Goal: Check status: Check status

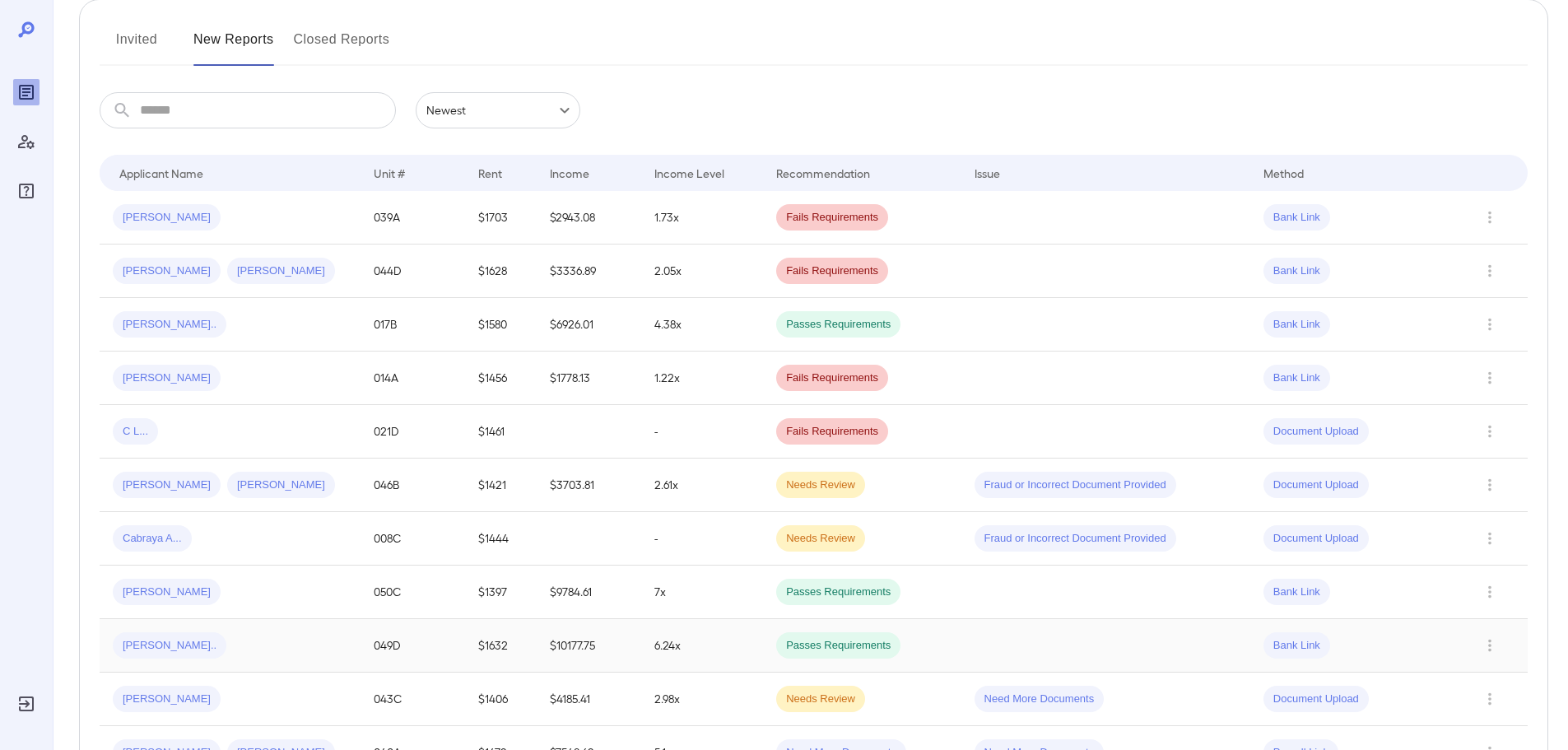
scroll to position [82, 0]
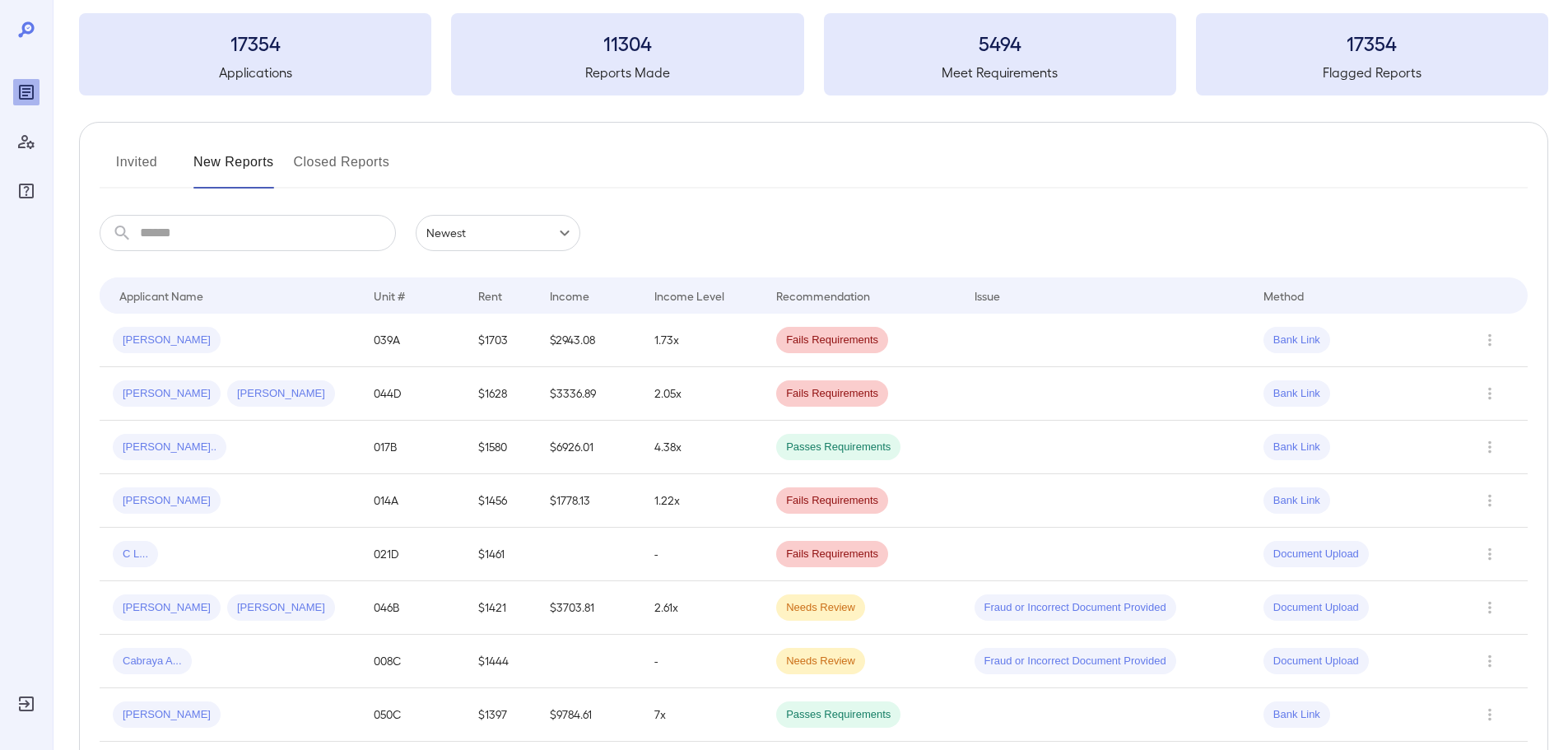
click at [291, 158] on div "Invited New Reports Closed Reports" at bounding box center [814, 168] width 1428 height 39
click at [305, 161] on button "Closed Reports" at bounding box center [342, 168] width 97 height 39
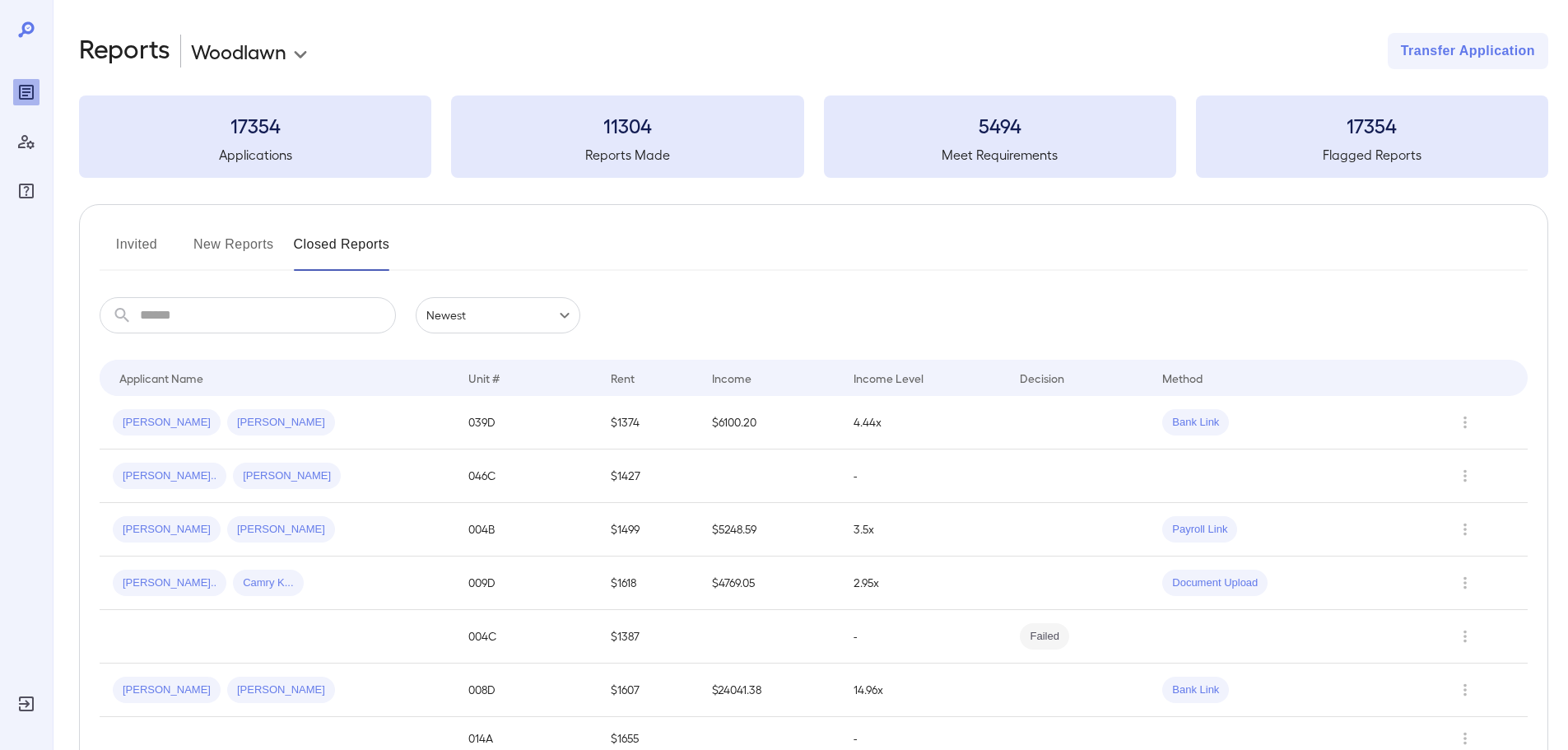
click at [251, 236] on button "New Reports" at bounding box center [233, 250] width 81 height 39
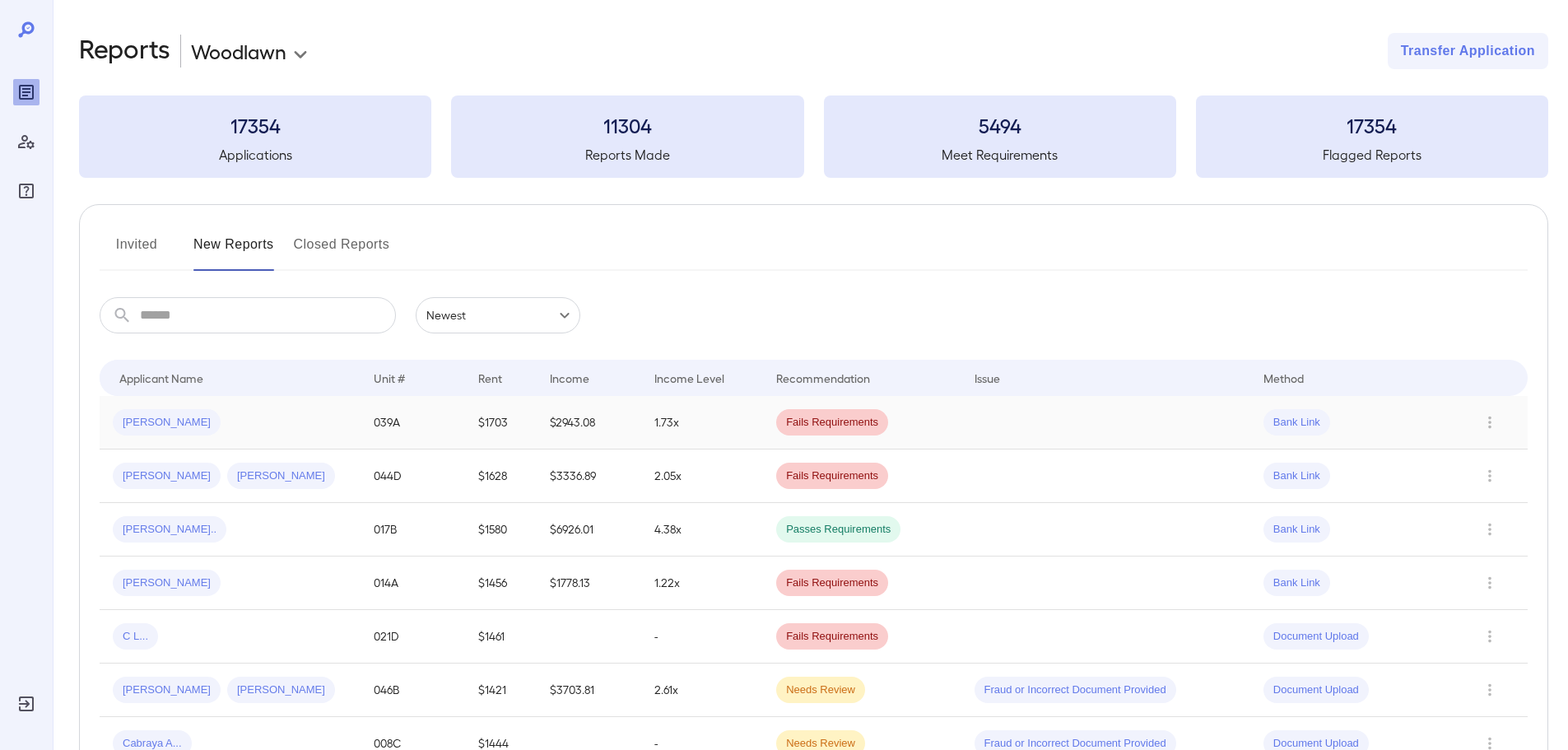
click at [140, 426] on span "Julia A..." at bounding box center [166, 422] width 108 height 16
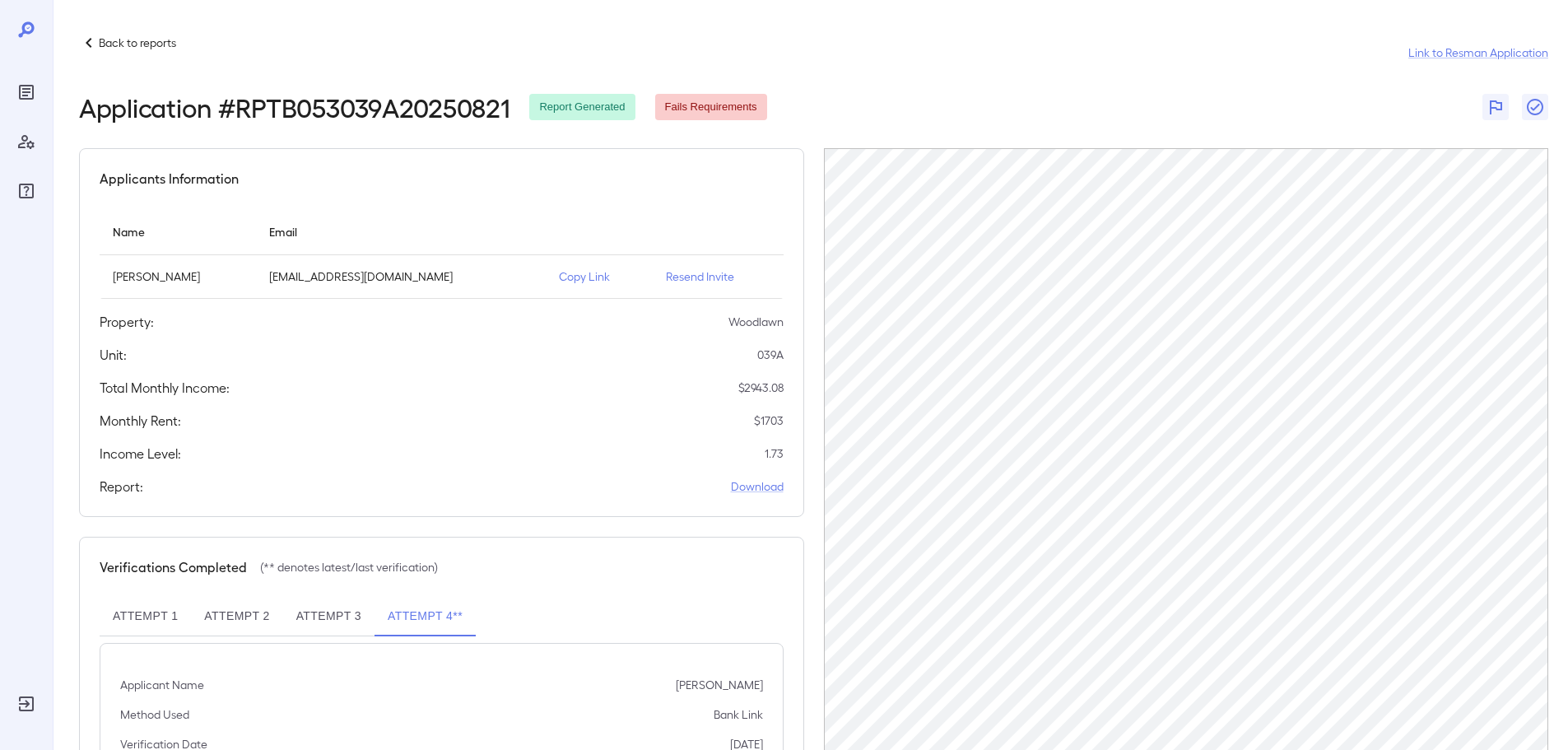
click at [95, 44] on icon at bounding box center [89, 43] width 20 height 20
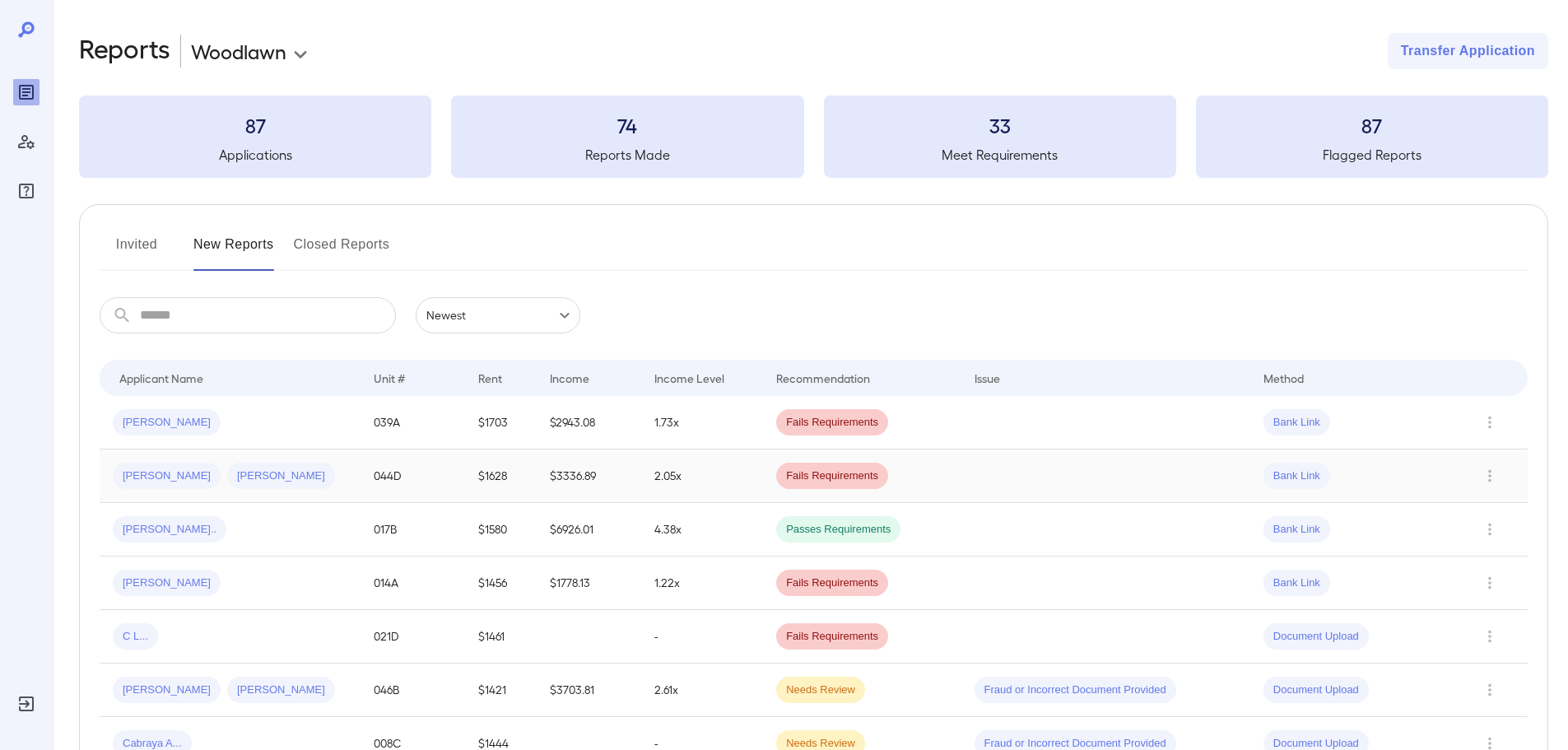
click at [147, 478] on span "Jennifer L..." at bounding box center [166, 476] width 108 height 16
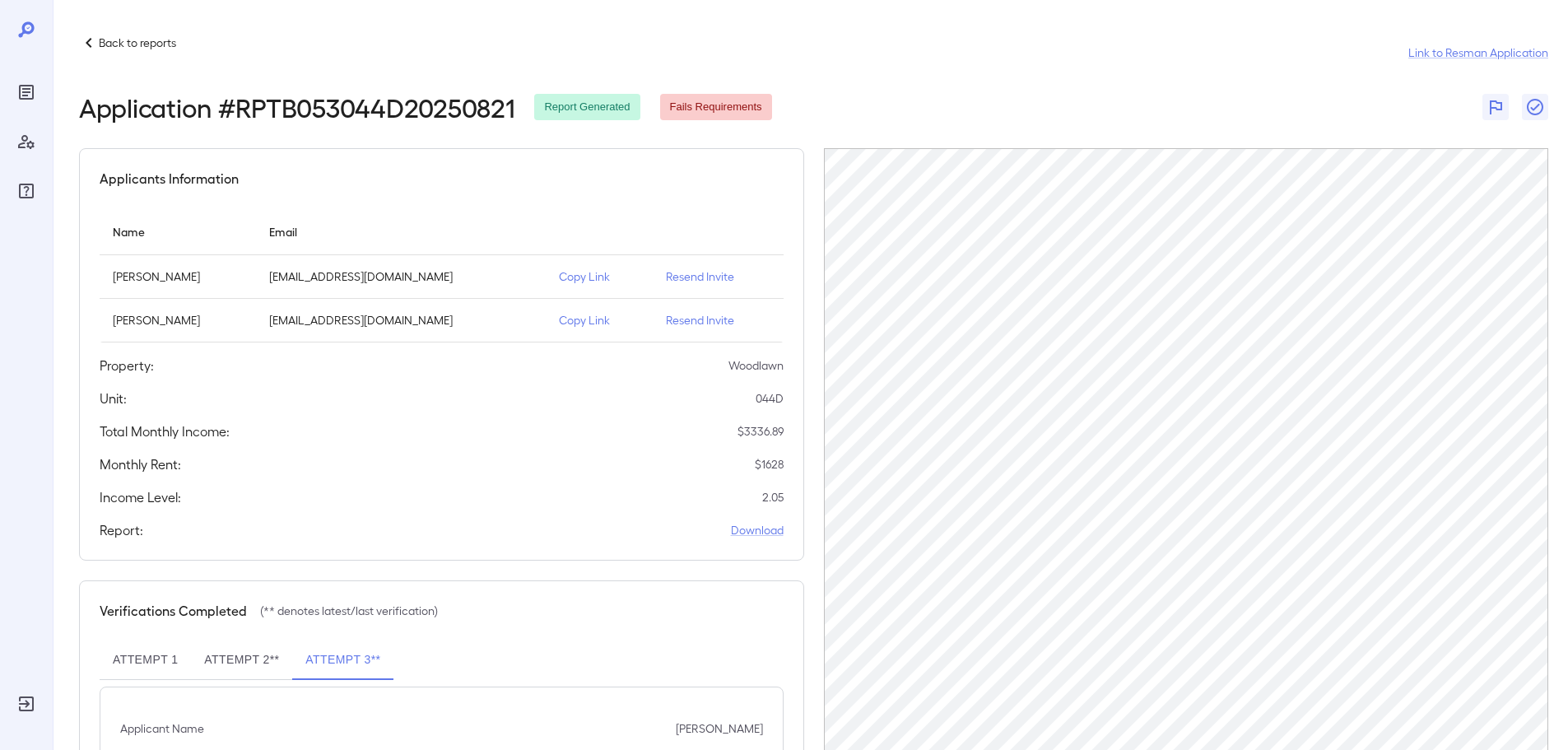
click at [564, 275] on p "Copy Link" at bounding box center [599, 276] width 81 height 17
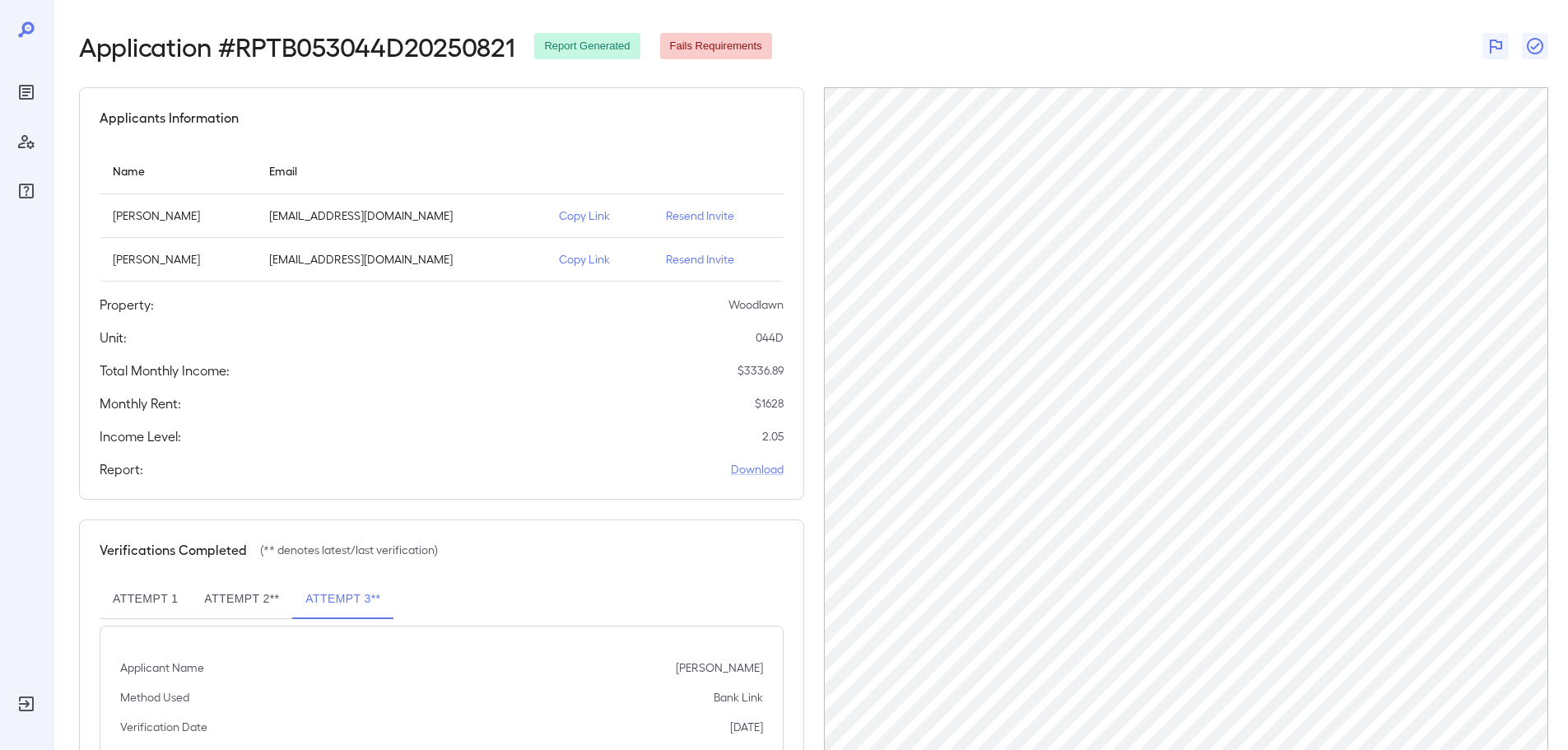
scroll to position [120, 0]
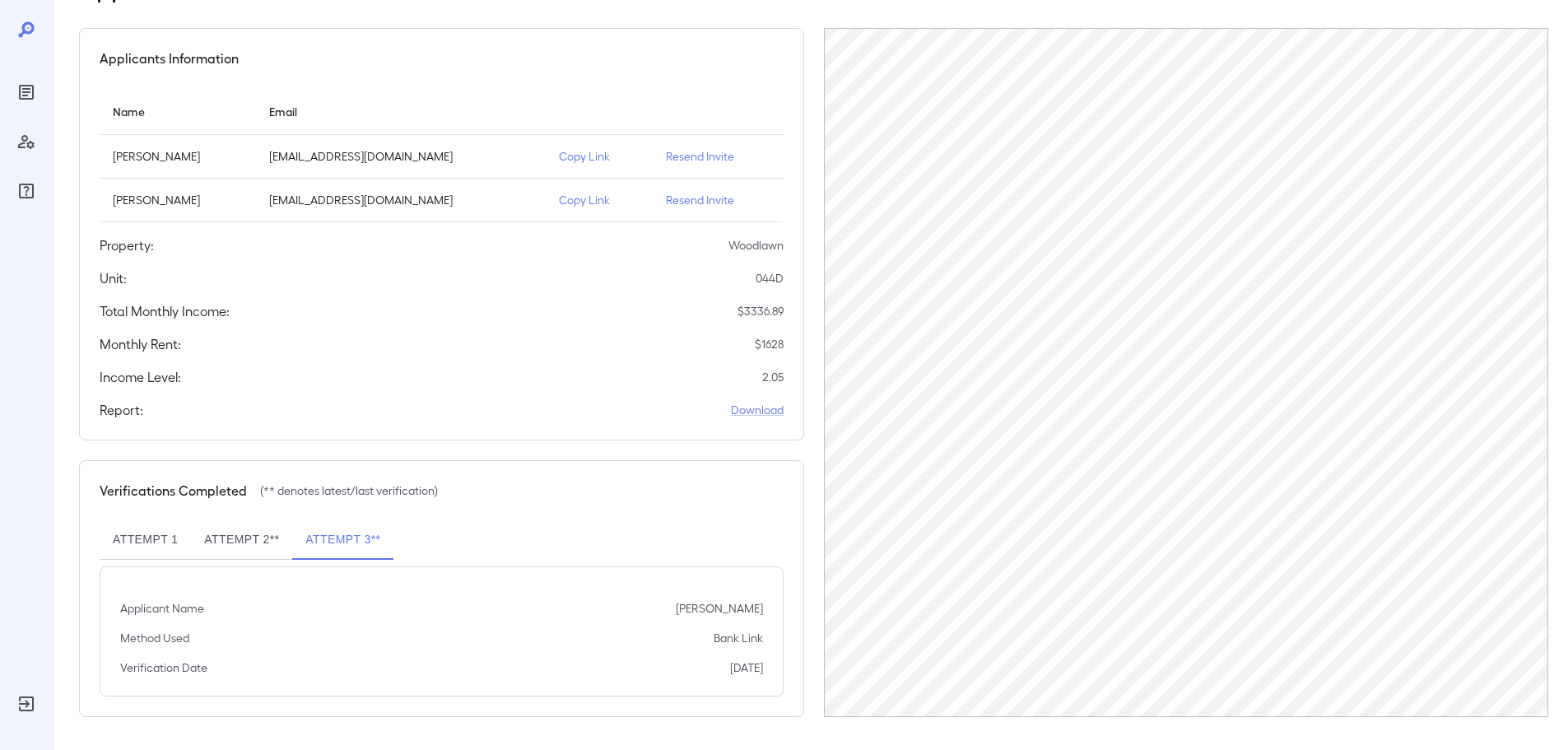
click at [251, 537] on button "Attempt 2**" at bounding box center [241, 539] width 102 height 39
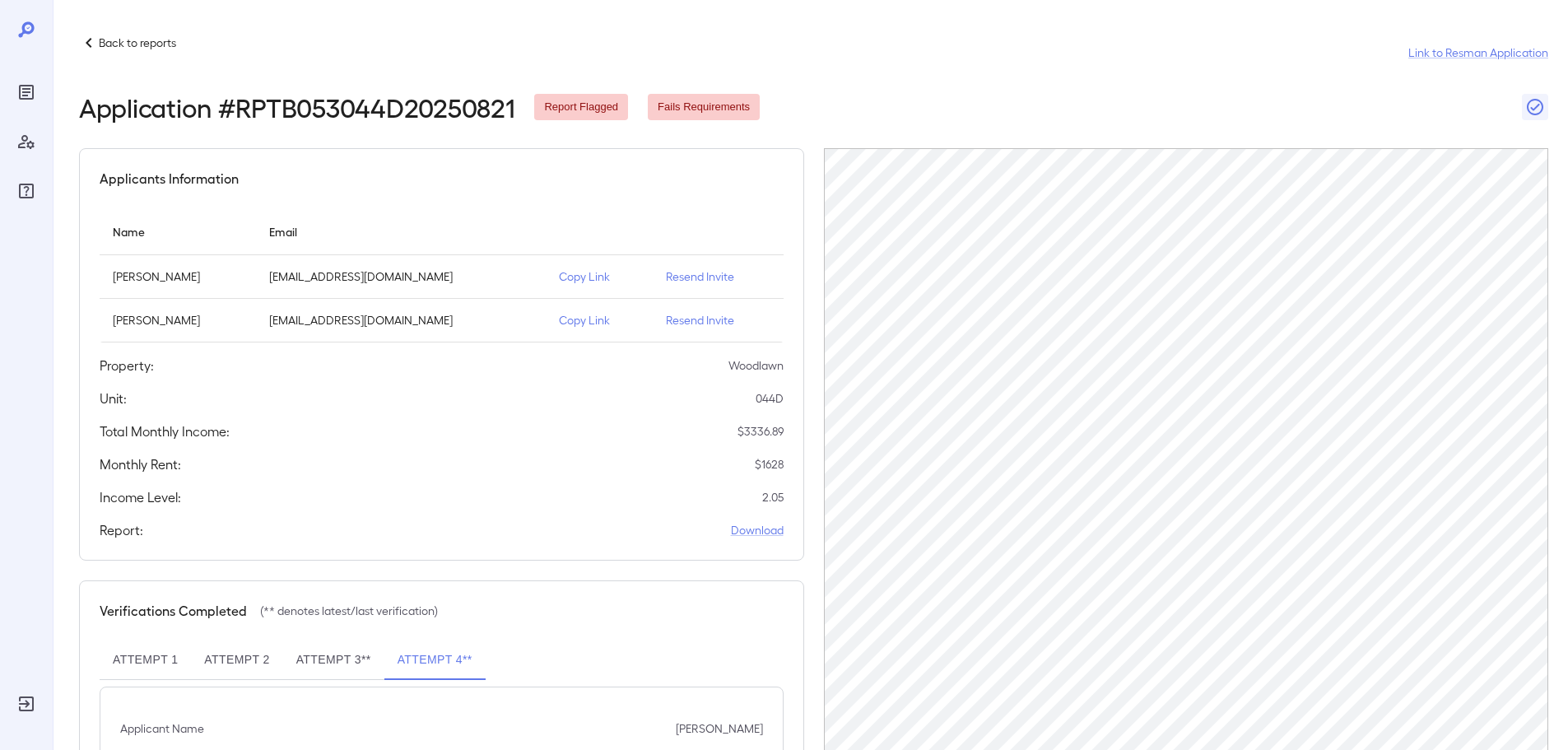
click at [97, 39] on icon at bounding box center [89, 43] width 20 height 20
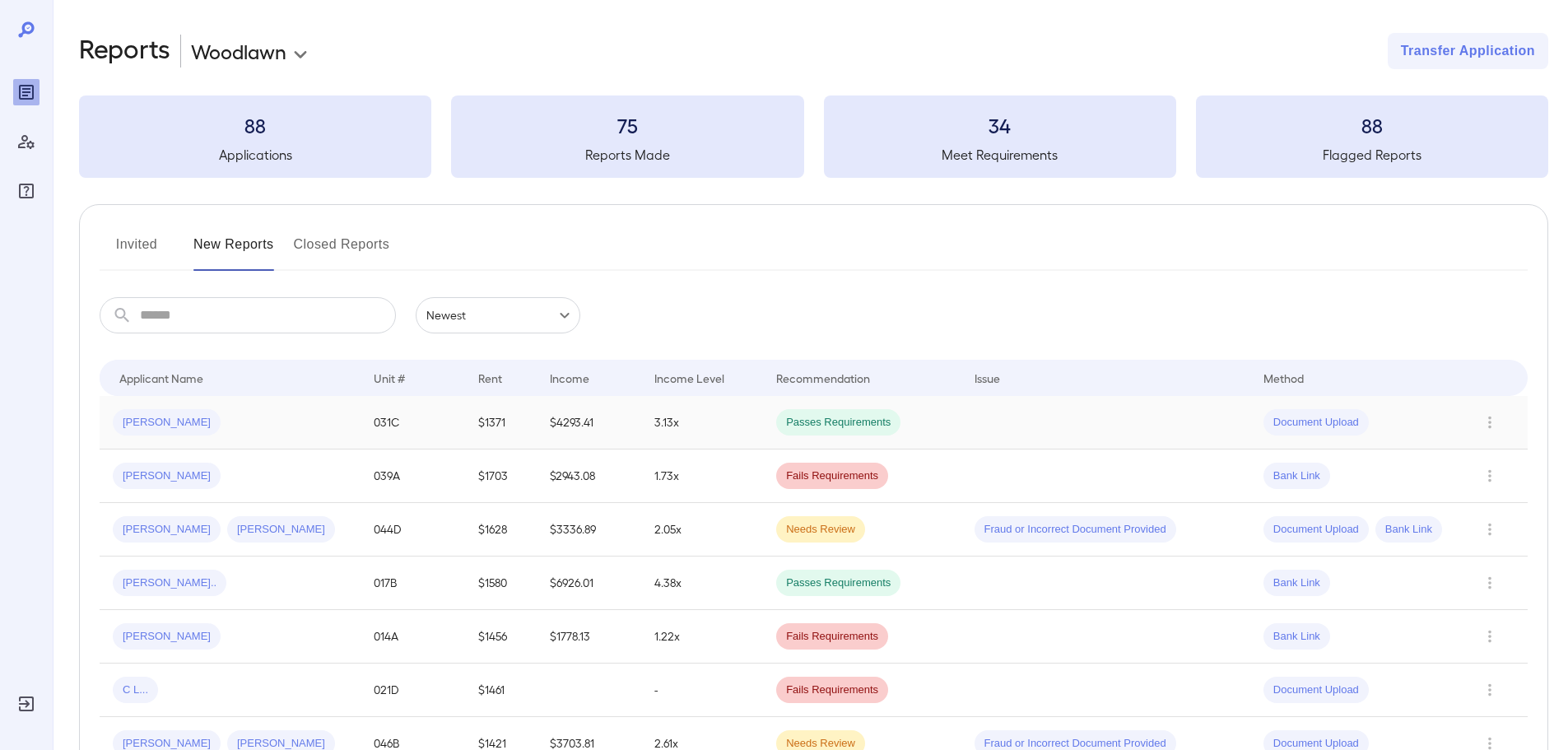
click at [163, 423] on span "Jennifer M..." at bounding box center [166, 422] width 108 height 16
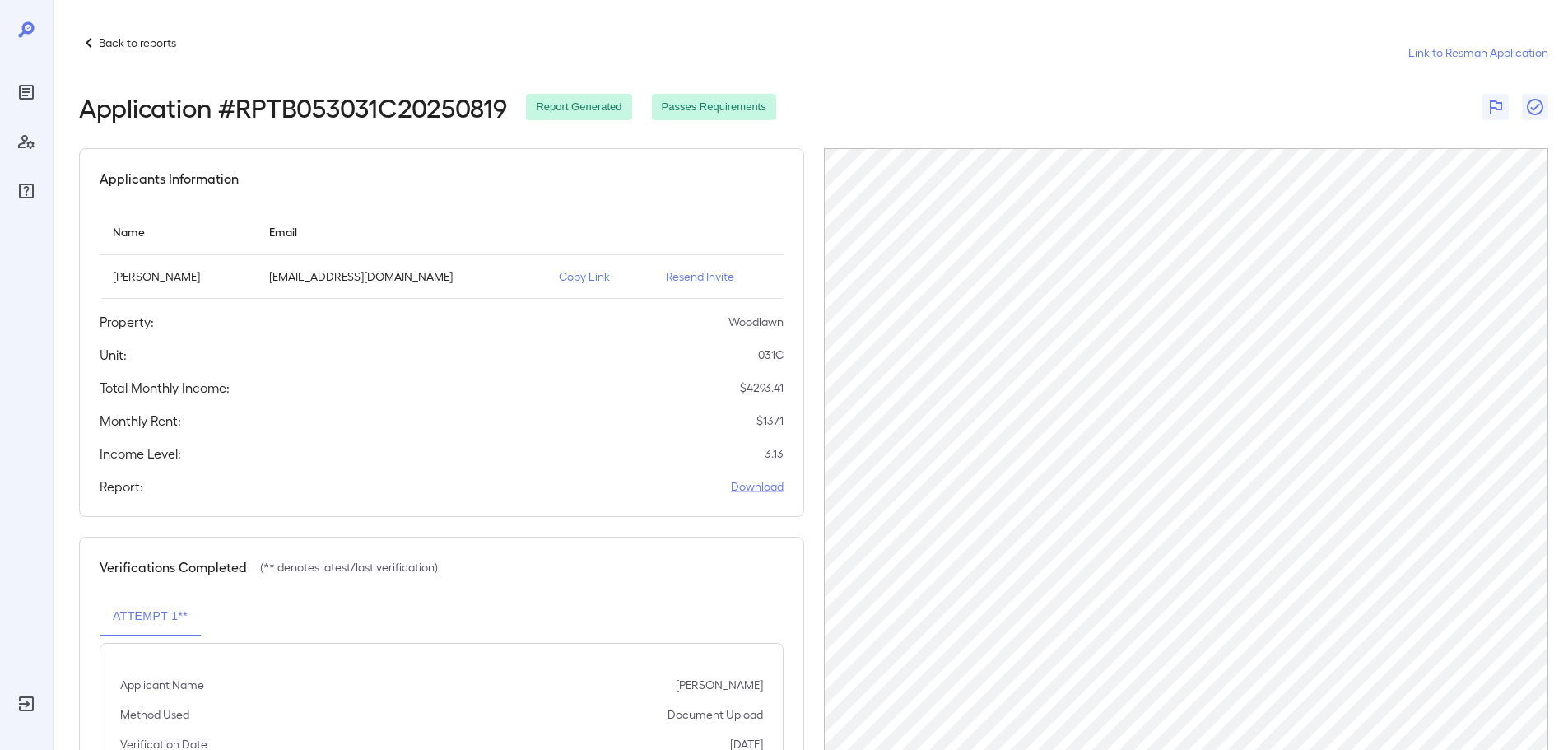
click at [102, 39] on p "Back to reports" at bounding box center [138, 43] width 77 height 17
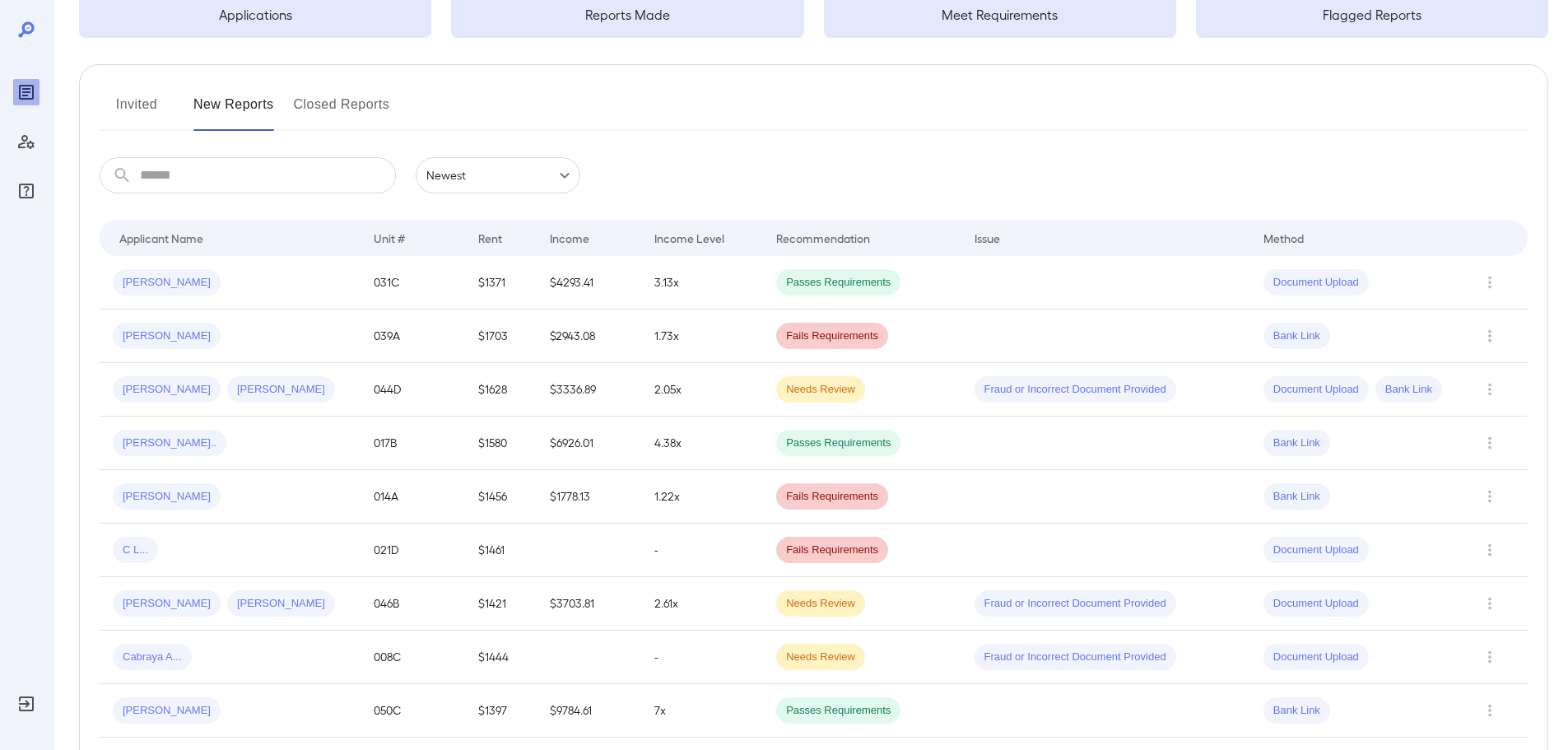
scroll to position [165, 0]
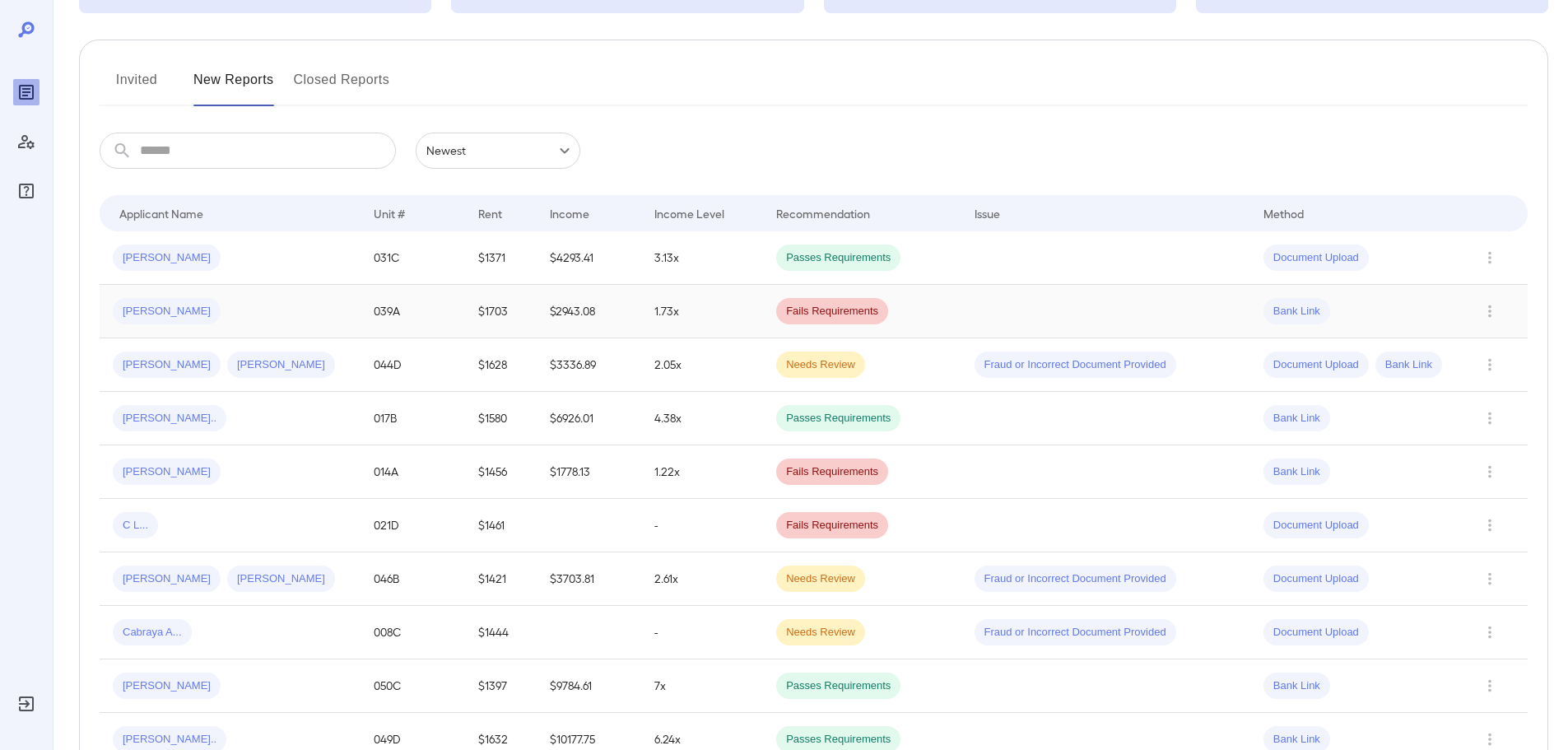
click at [139, 312] on span "Julia A..." at bounding box center [166, 312] width 108 height 16
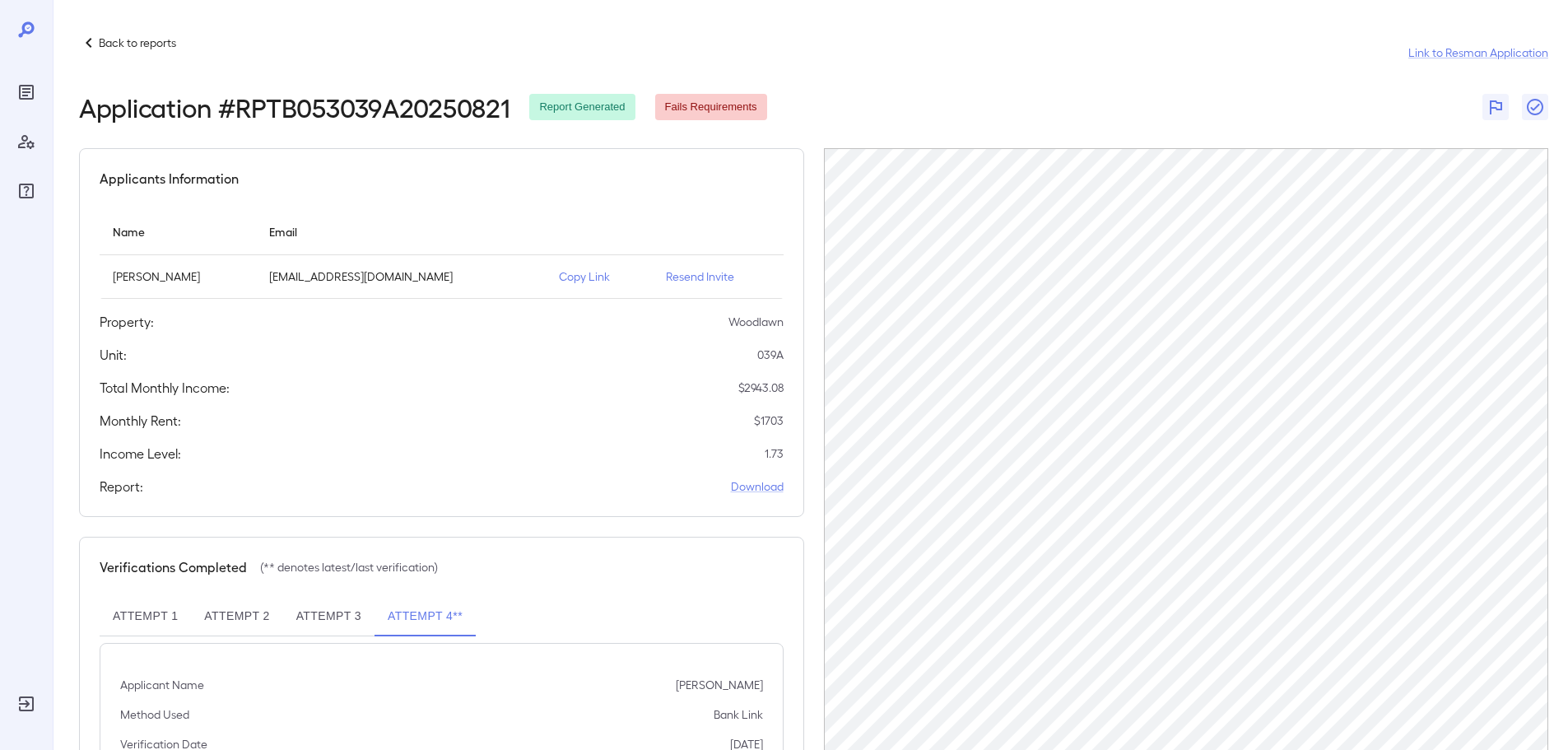
scroll to position [76, 0]
